Goal: Task Accomplishment & Management: Use online tool/utility

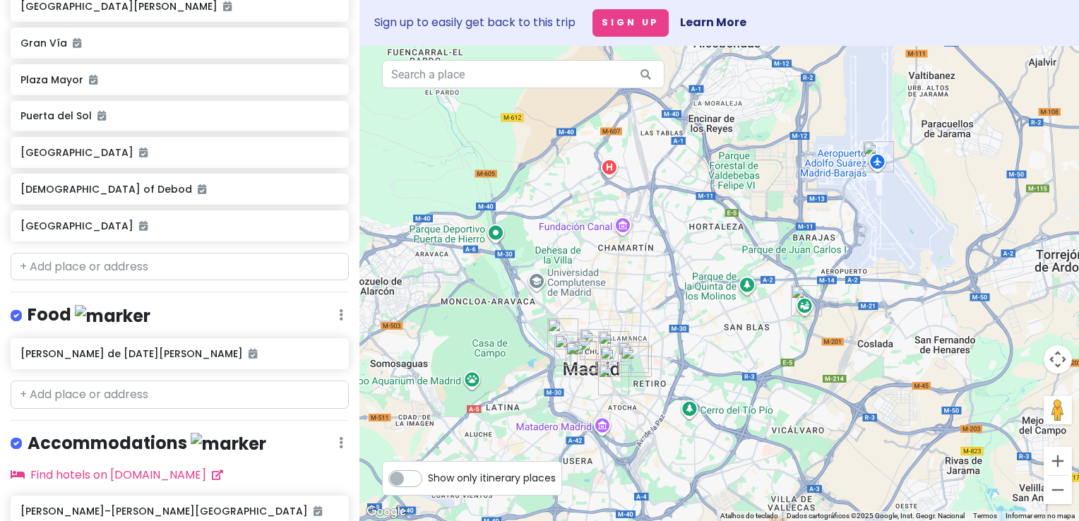
scroll to position [452, 0]
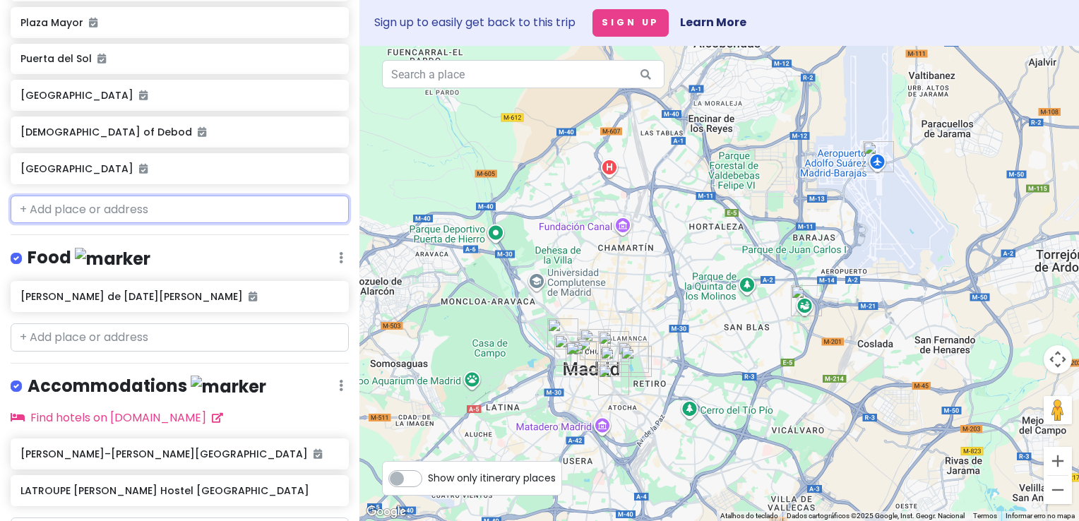
click at [218, 196] on input "text" at bounding box center [180, 210] width 338 height 28
click at [166, 196] on input "text" at bounding box center [180, 210] width 338 height 28
paste input "Av. [STREET_ADDRESS][PERSON_NAME]"
type input "Av. [STREET_ADDRESS][PERSON_NAME]"
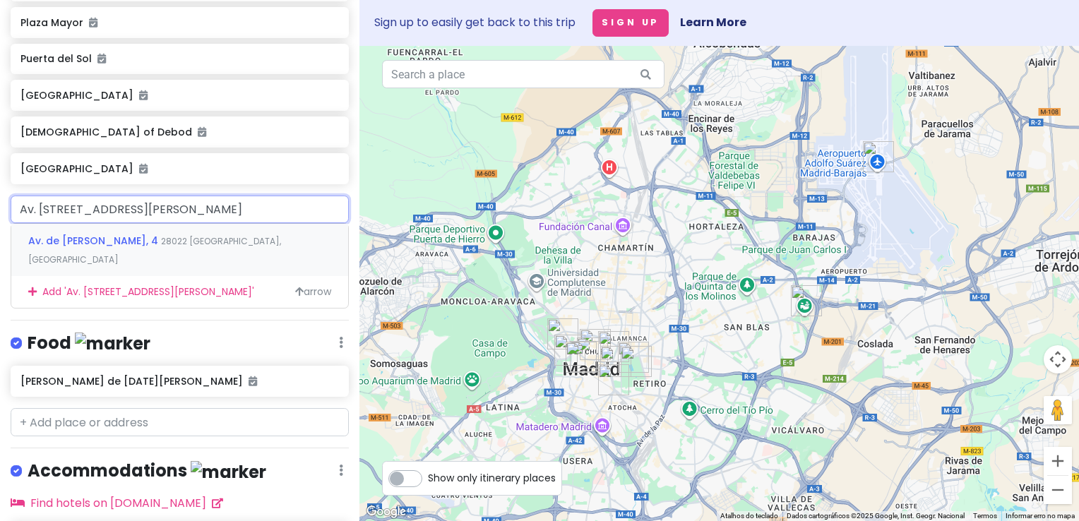
click at [183, 235] on span "28022 [GEOGRAPHIC_DATA], [GEOGRAPHIC_DATA]" at bounding box center [154, 250] width 253 height 30
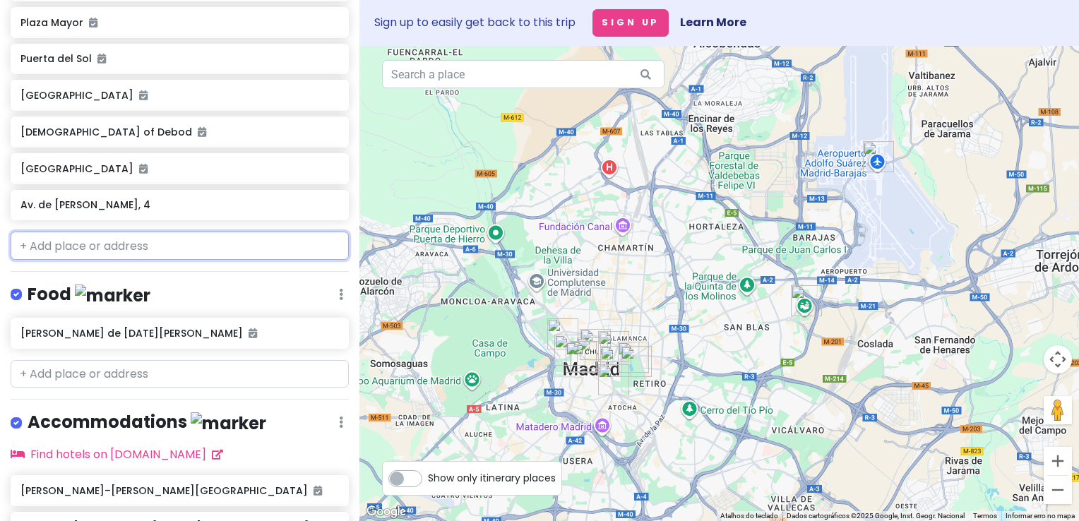
scroll to position [489, 0]
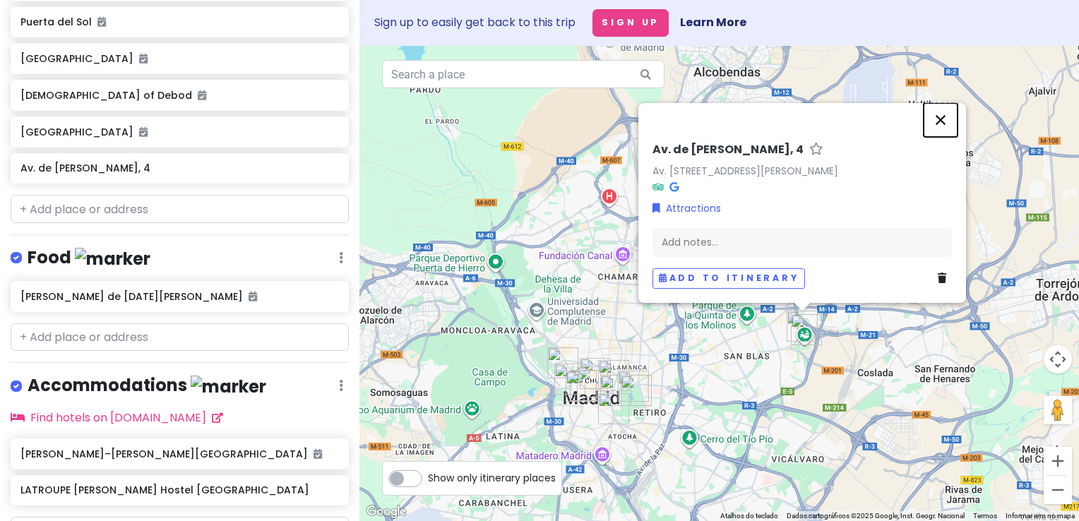
click at [944, 103] on button "Fechar" at bounding box center [940, 120] width 34 height 34
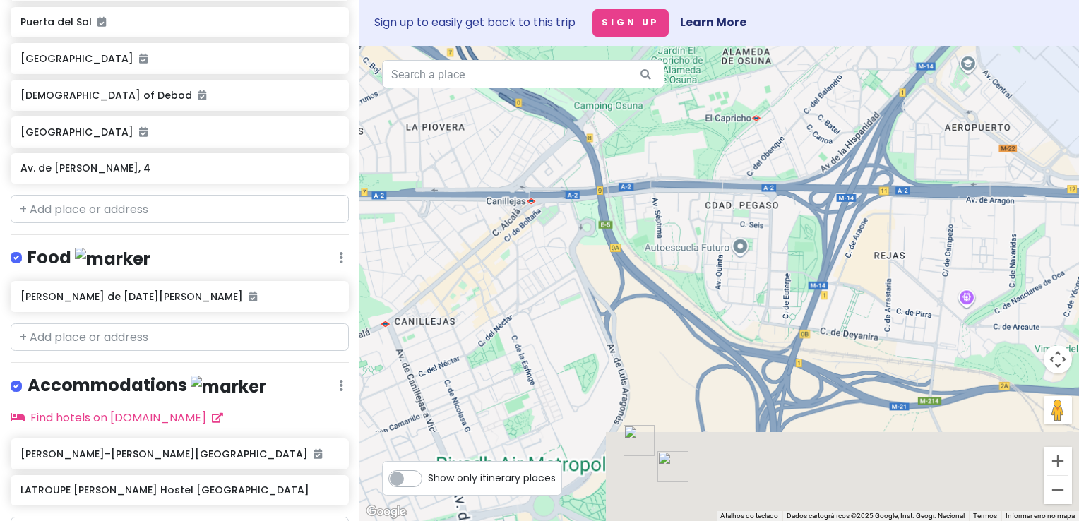
drag, startPoint x: 796, startPoint y: 201, endPoint x: 794, endPoint y: 68, distance: 132.8
click at [794, 61] on div at bounding box center [718, 283] width 719 height 475
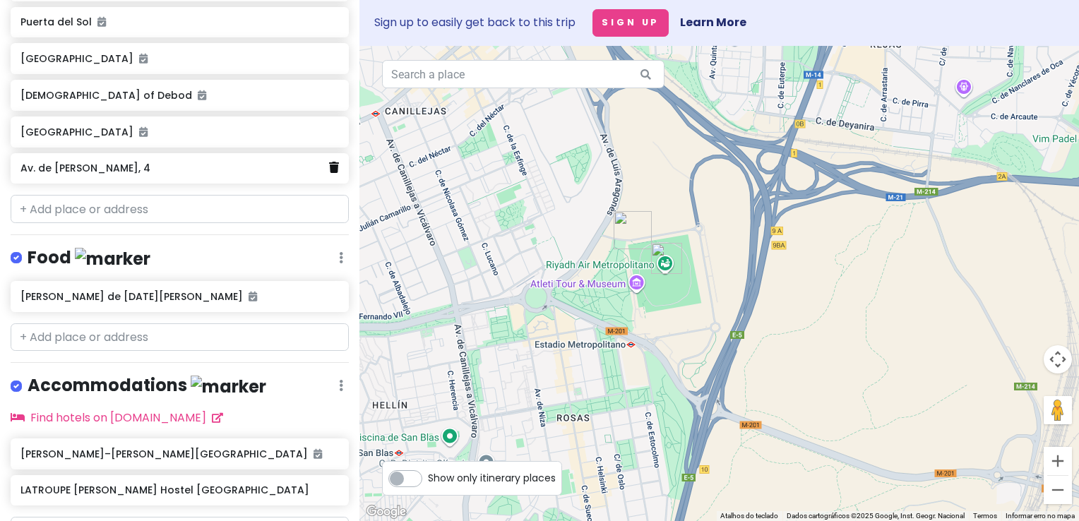
click at [329, 162] on icon at bounding box center [334, 167] width 10 height 11
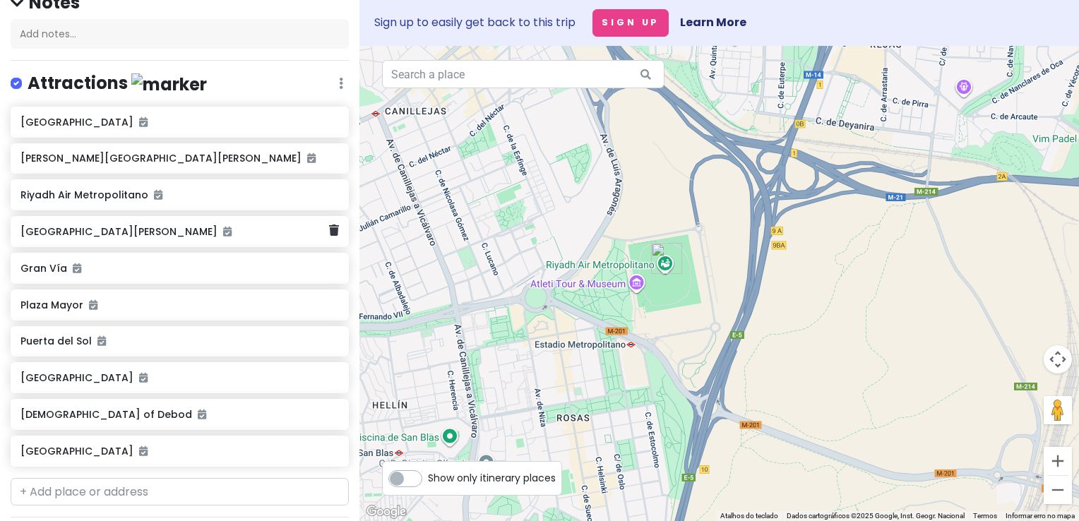
scroll to position [0, 0]
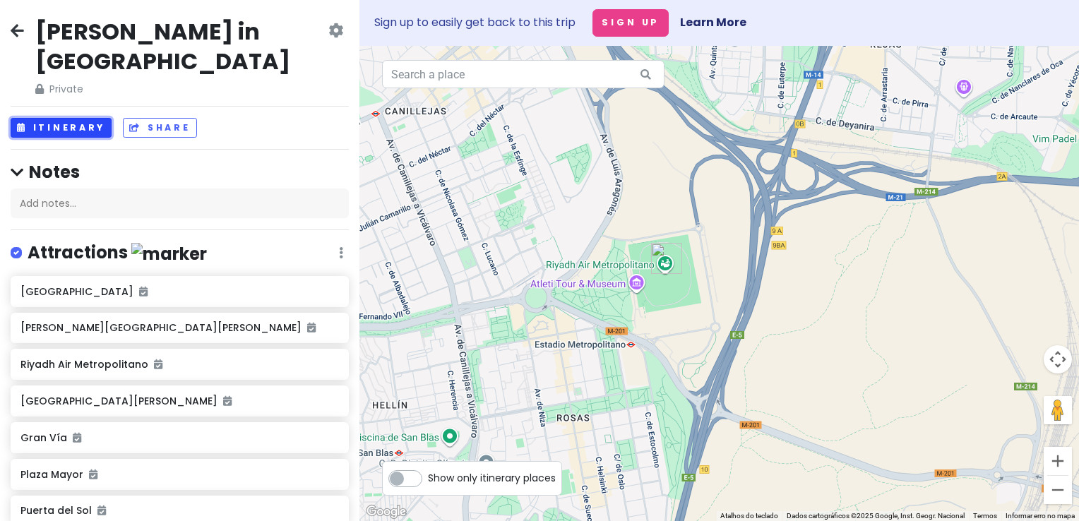
click at [80, 118] on button "Itinerary" at bounding box center [61, 128] width 101 height 20
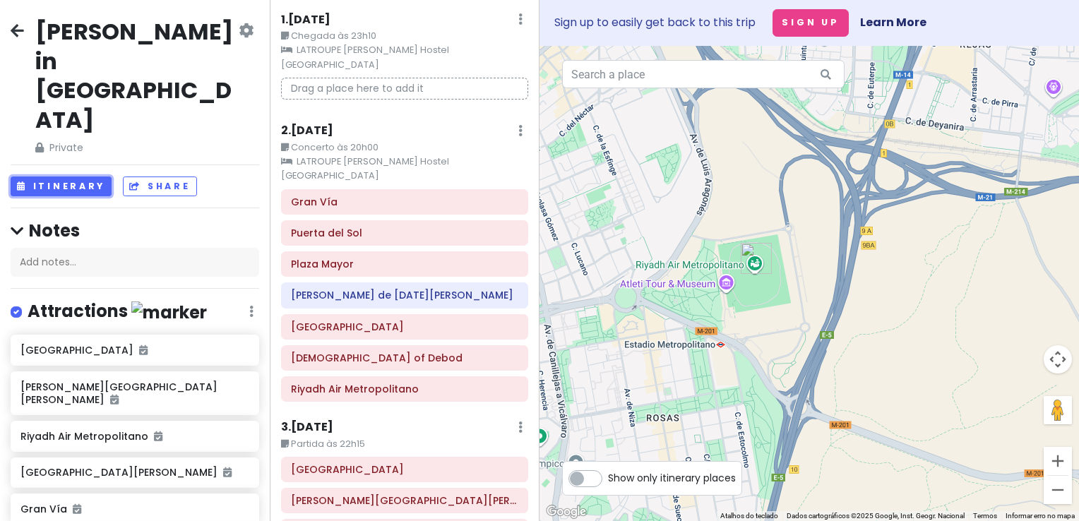
scroll to position [71, 0]
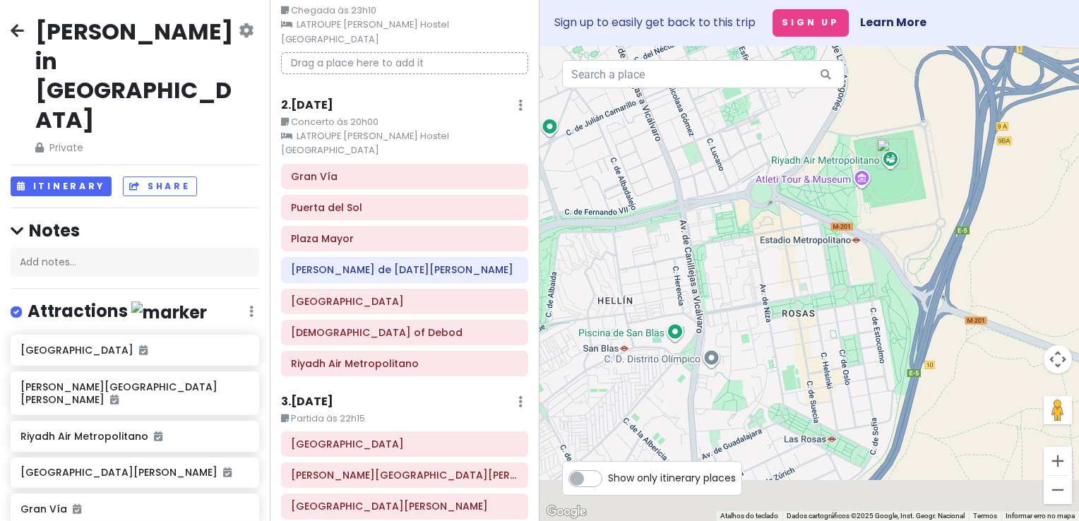
drag, startPoint x: 775, startPoint y: 373, endPoint x: 946, endPoint y: 229, distance: 223.5
click at [945, 236] on div at bounding box center [808, 283] width 539 height 475
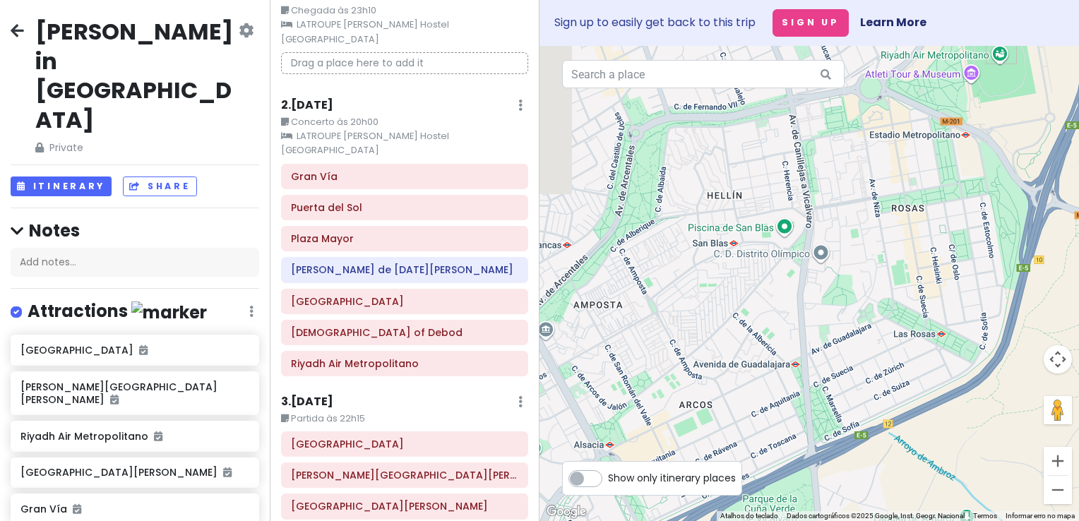
drag, startPoint x: 811, startPoint y: 320, endPoint x: 881, endPoint y: 254, distance: 95.9
click at [879, 256] on div at bounding box center [808, 283] width 539 height 475
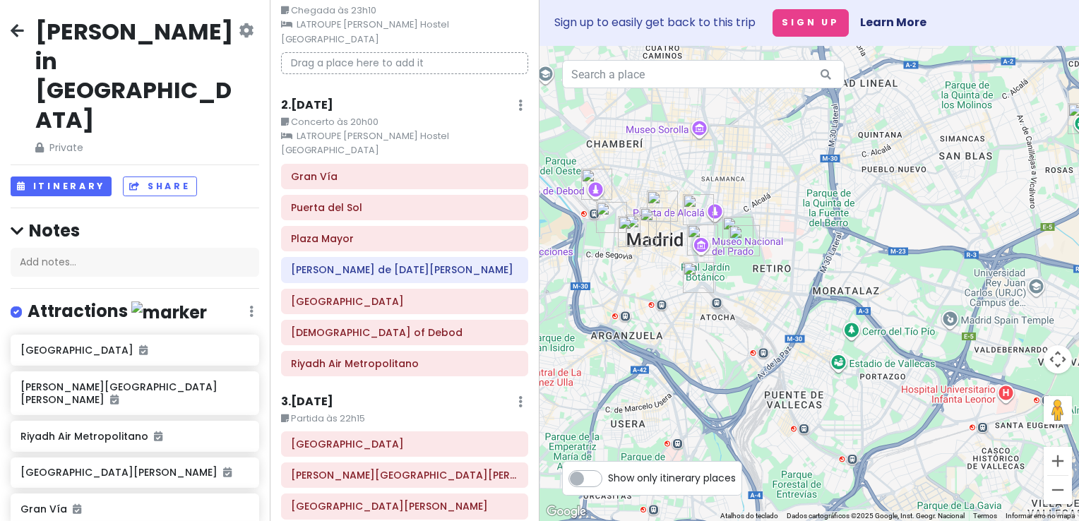
drag, startPoint x: 813, startPoint y: 340, endPoint x: 937, endPoint y: 311, distance: 127.8
click at [937, 311] on div at bounding box center [808, 283] width 539 height 475
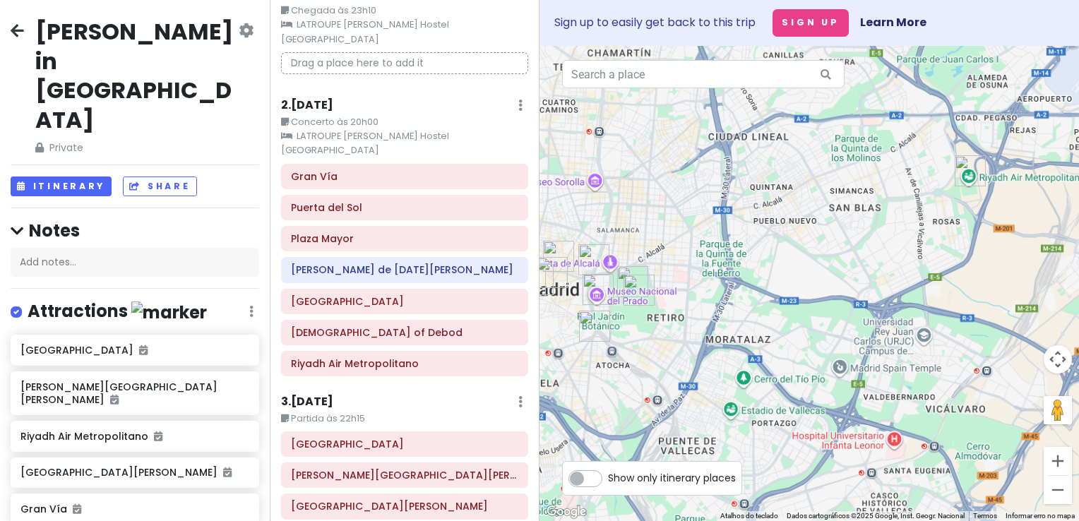
drag, startPoint x: 824, startPoint y: 391, endPoint x: 1053, endPoint y: 136, distance: 343.5
click at [1053, 136] on div at bounding box center [808, 283] width 539 height 475
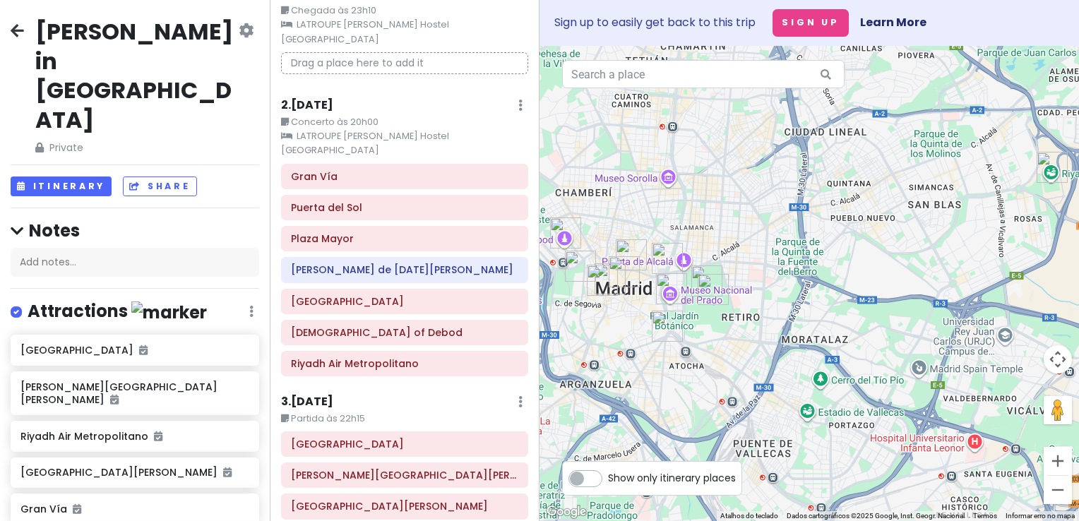
drag, startPoint x: 911, startPoint y: 205, endPoint x: 985, endPoint y: 216, distance: 74.2
click at [985, 216] on div at bounding box center [808, 283] width 539 height 475
click at [322, 98] on h6 "2 . [DATE]" at bounding box center [307, 105] width 52 height 15
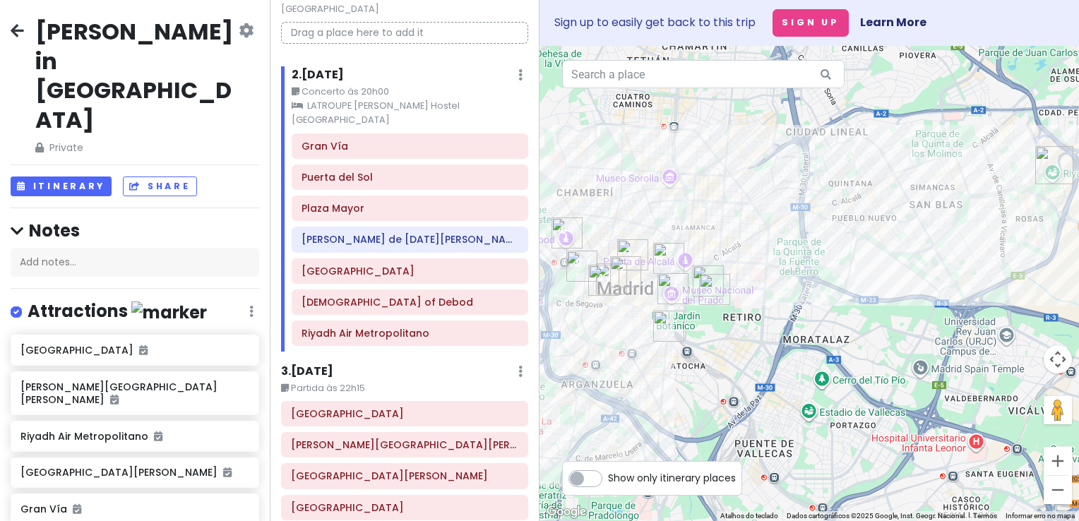
scroll to position [80, 0]
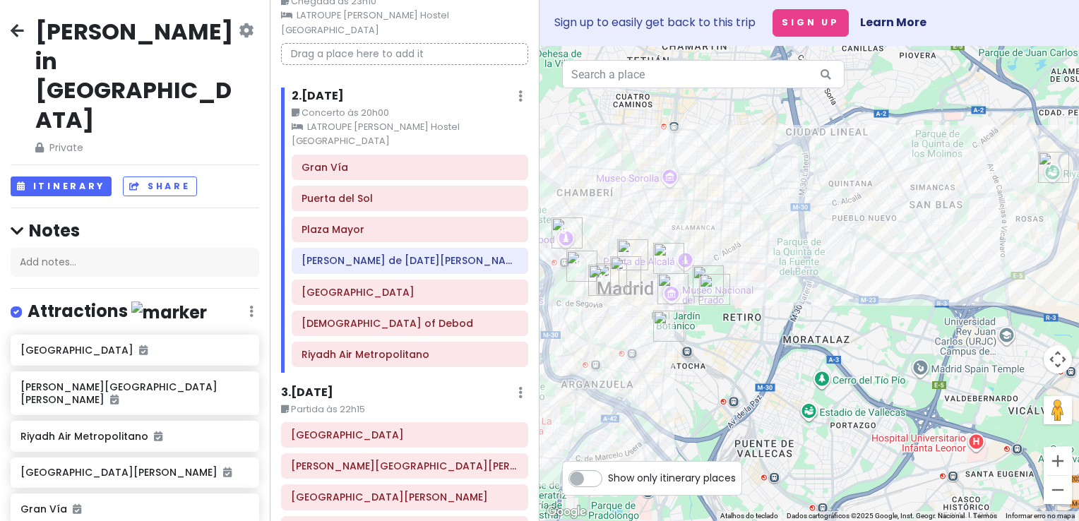
click at [325, 385] on h6 "3 . [DATE]" at bounding box center [307, 392] width 52 height 15
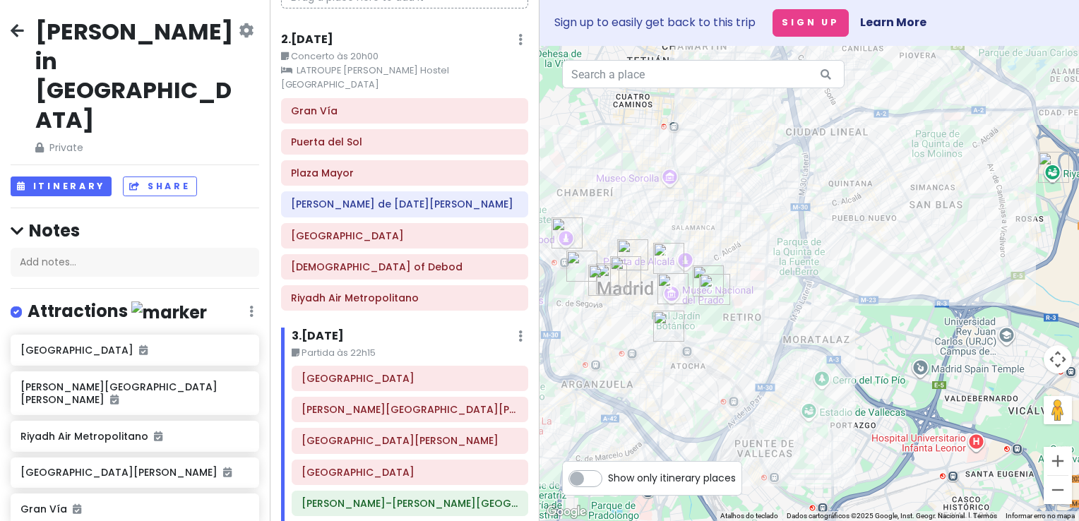
scroll to position [150, 0]
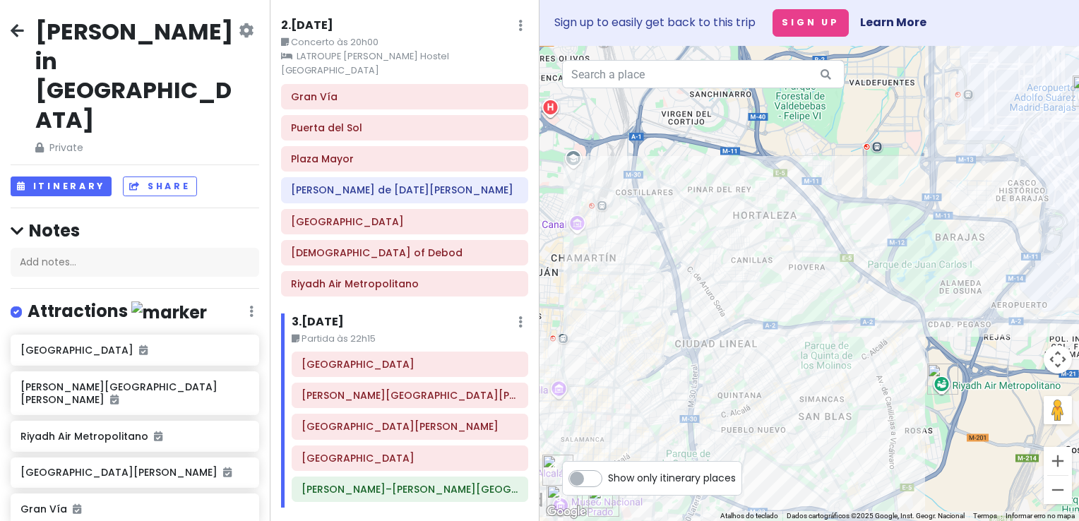
drag, startPoint x: 895, startPoint y: 223, endPoint x: 875, endPoint y: 335, distance: 114.1
click at [779, 441] on div at bounding box center [808, 283] width 539 height 475
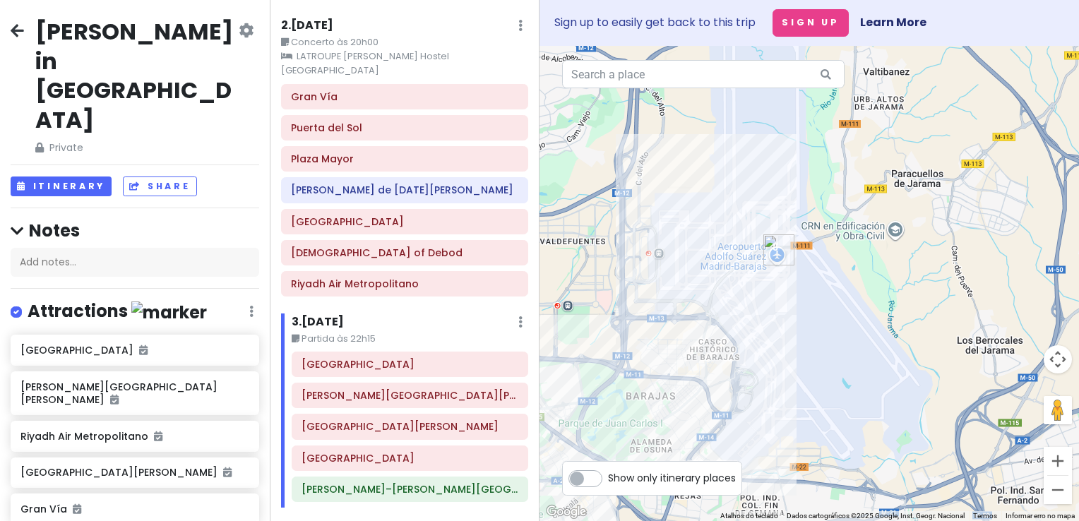
drag, startPoint x: 1020, startPoint y: 222, endPoint x: 743, endPoint y: 347, distance: 304.6
click at [743, 347] on div at bounding box center [808, 283] width 539 height 475
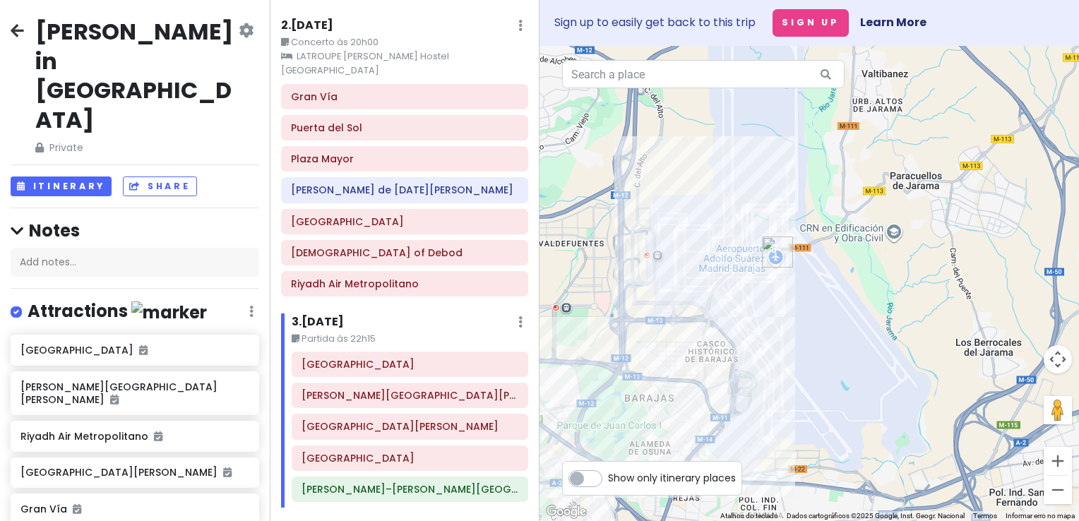
drag, startPoint x: 786, startPoint y: 328, endPoint x: 1003, endPoint y: 66, distance: 339.4
click at [1003, 66] on div at bounding box center [808, 283] width 539 height 475
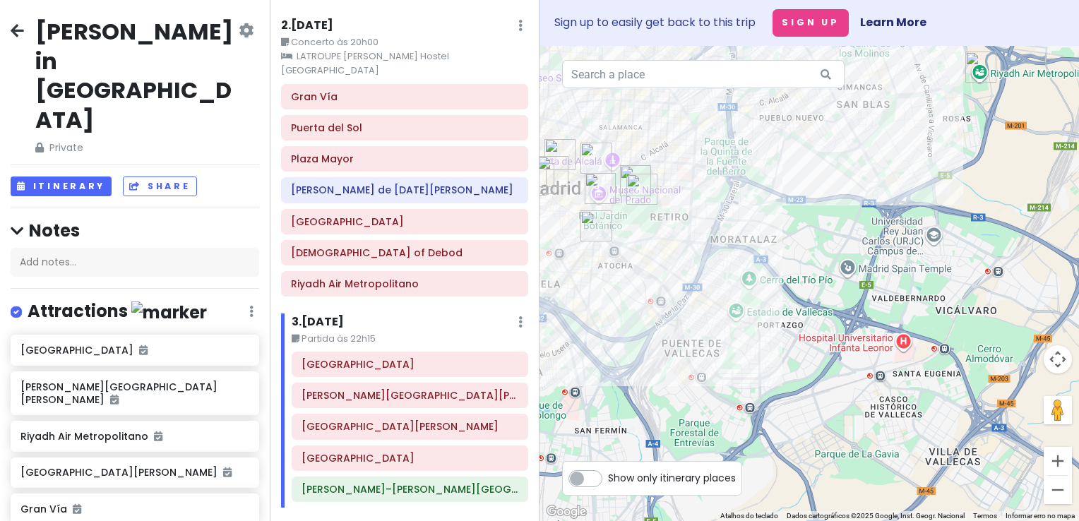
drag, startPoint x: 740, startPoint y: 231, endPoint x: 647, endPoint y: 265, distance: 98.7
click at [782, 289] on div at bounding box center [808, 283] width 539 height 475
